Goal: Task Accomplishment & Management: Use online tool/utility

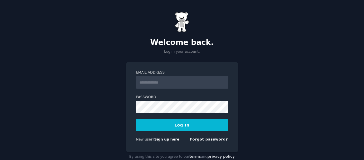
drag, startPoint x: 0, startPoint y: 0, endPoint x: 178, endPoint y: 82, distance: 196.2
click at [178, 82] on input "Email Address" at bounding box center [182, 82] width 92 height 13
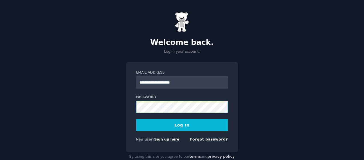
type input "**********"
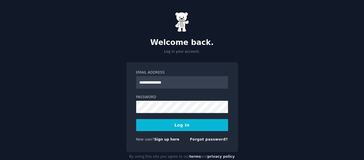
click at [187, 124] on button "Log In" at bounding box center [182, 125] width 92 height 12
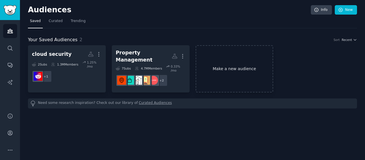
click at [247, 62] on link "Make a new audience" at bounding box center [235, 68] width 78 height 47
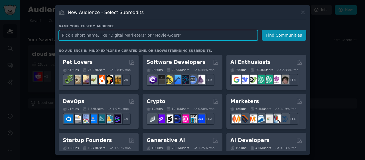
click at [73, 33] on input "text" at bounding box center [158, 35] width 199 height 11
paste input "kids tool set"
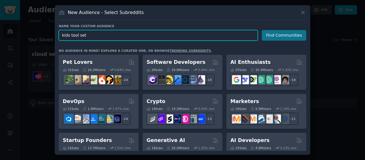
type input "kids tool set"
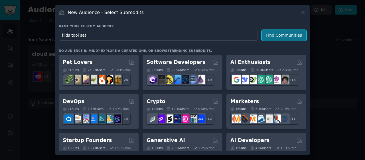
click at [290, 33] on button "Find Communities" at bounding box center [284, 35] width 45 height 11
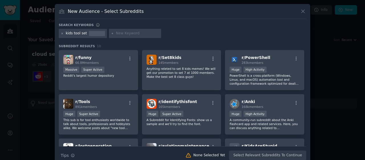
click at [61, 33] on icon at bounding box center [62, 33] width 3 height 3
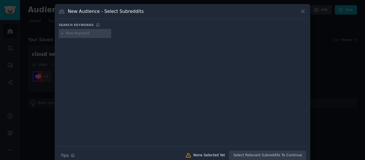
click at [79, 35] on input "text" at bounding box center [87, 33] width 43 height 5
type input "toys"
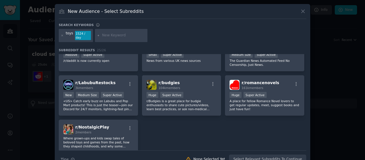
scroll to position [302, 0]
